Goal: Information Seeking & Learning: Learn about a topic

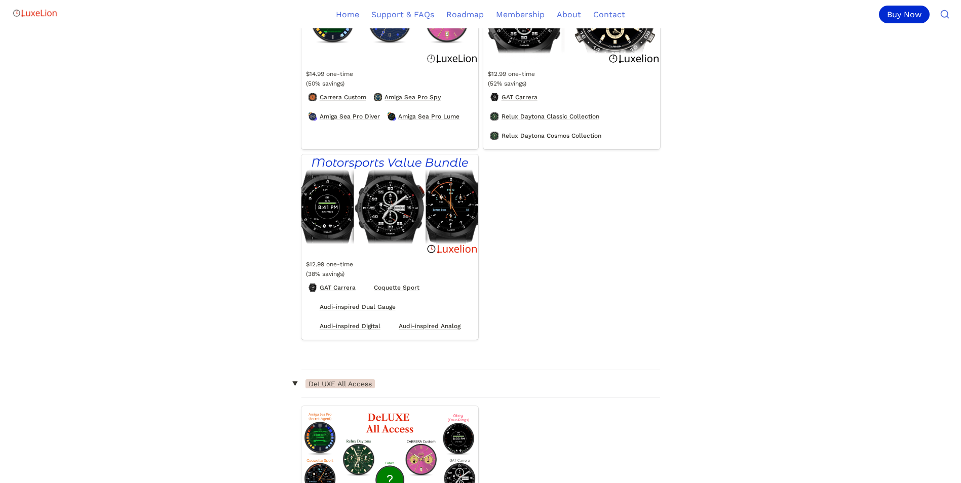
scroll to position [658, 0]
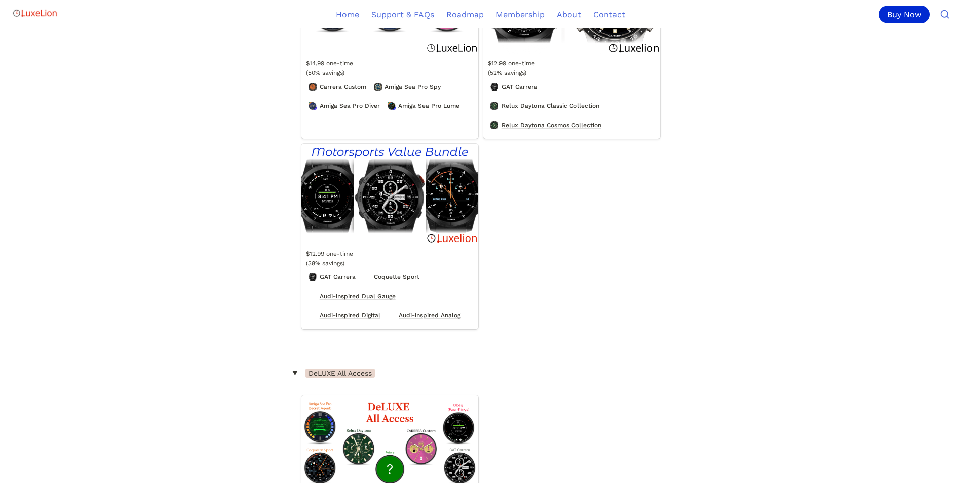
click at [334, 306] on link "Motorsports (Value Bundle)" at bounding box center [389, 236] width 177 height 185
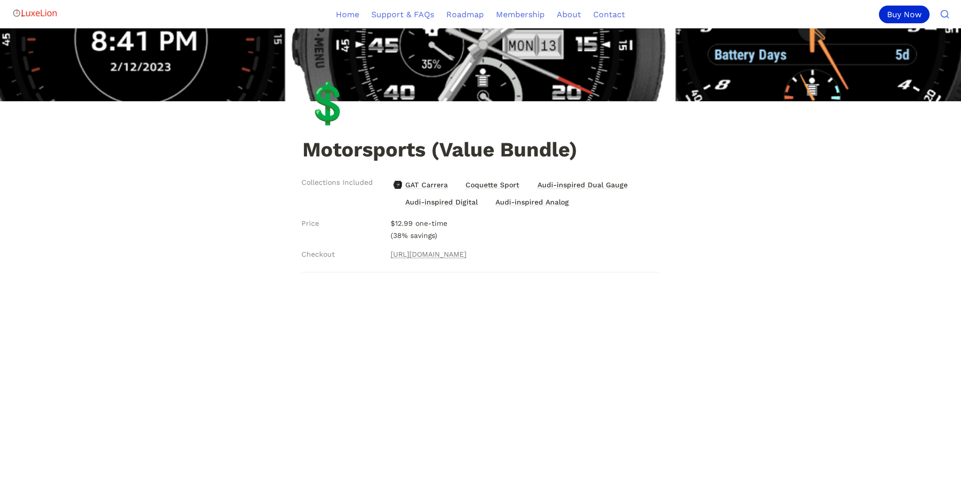
scroll to position [51, 0]
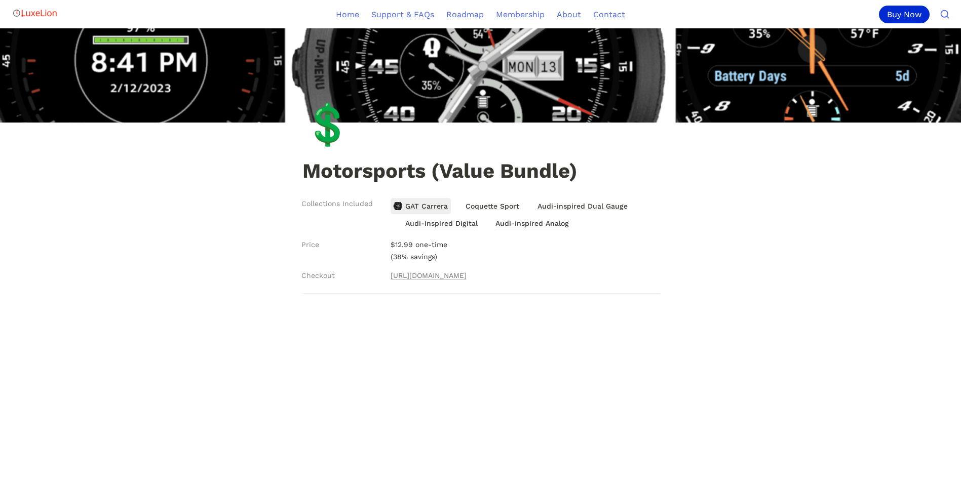
click at [434, 208] on span "GAT Carrera" at bounding box center [426, 206] width 45 height 13
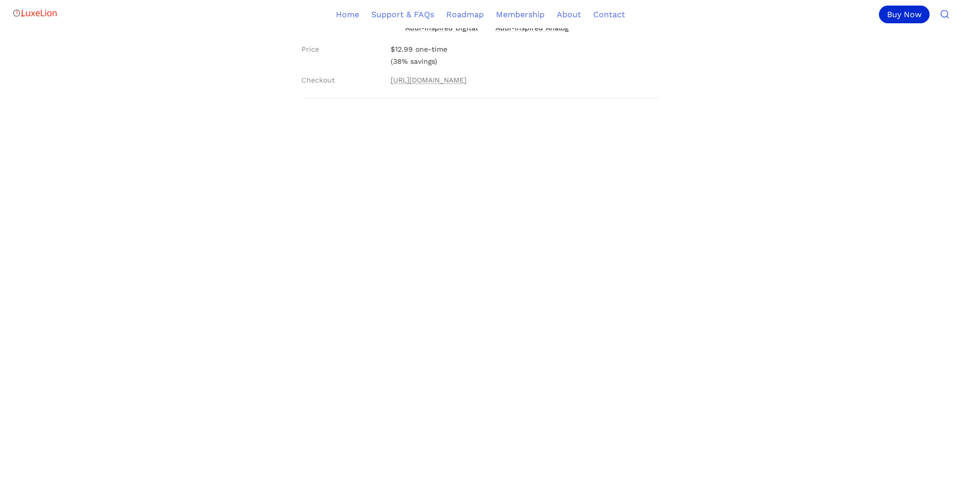
scroll to position [253, 0]
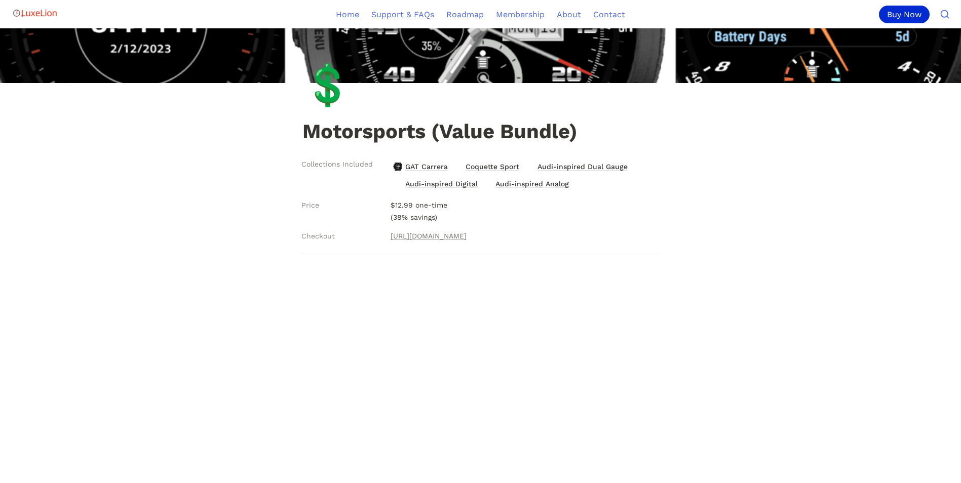
scroll to position [22, 0]
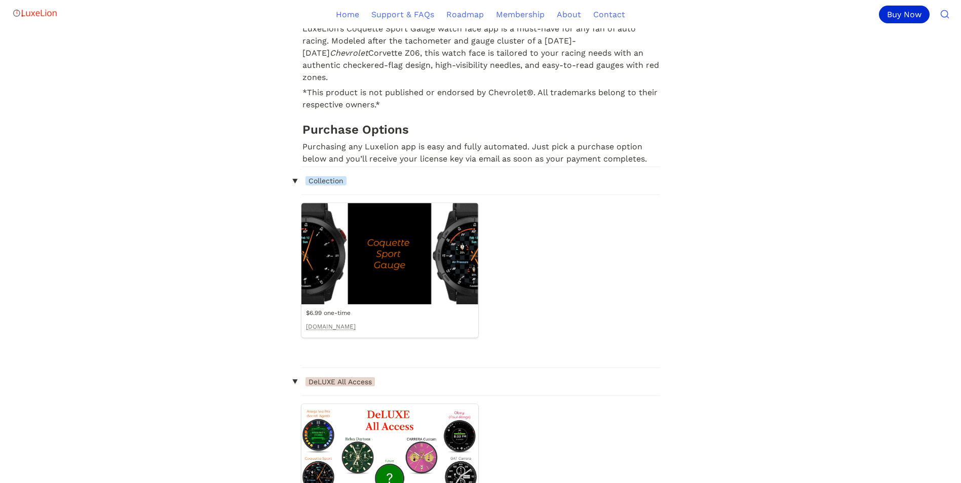
scroll to position [658, 0]
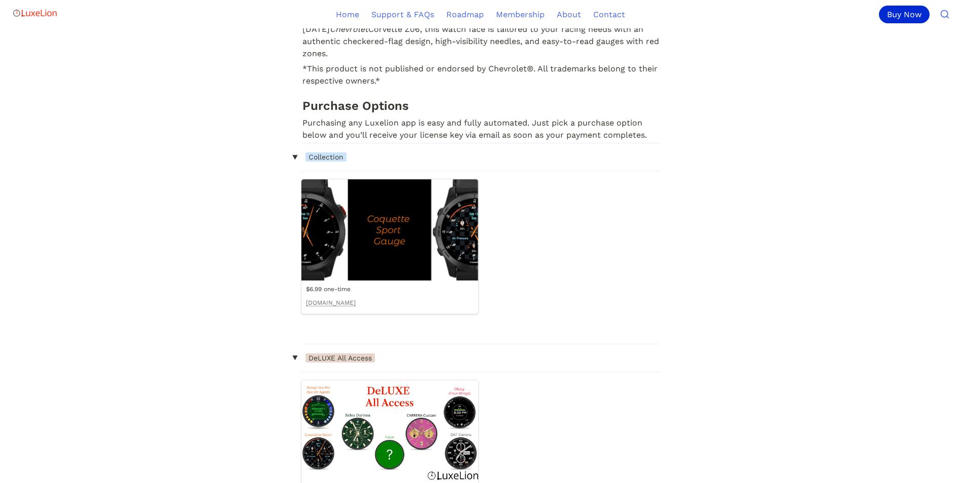
click at [450, 211] on link "Coquette Sport (Collection)" at bounding box center [389, 246] width 177 height 135
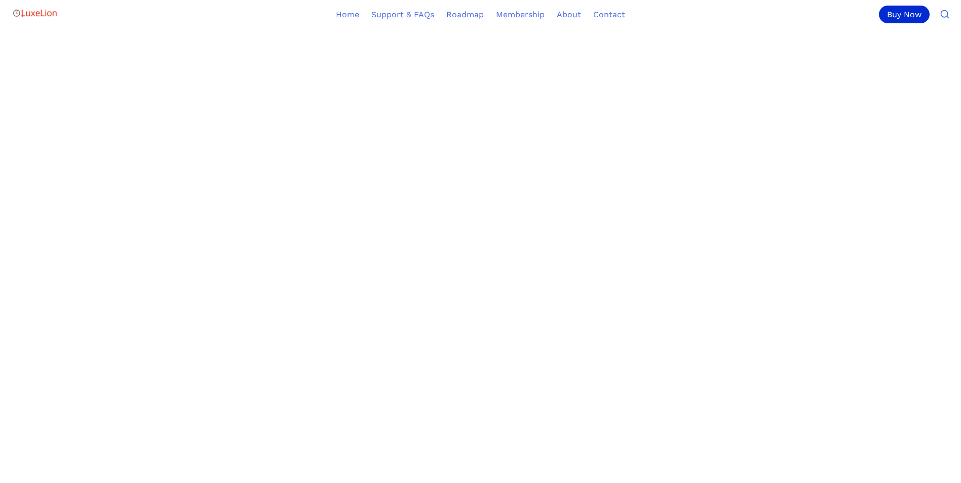
scroll to position [760, 0]
